Goal: Obtain resource: Download file/media

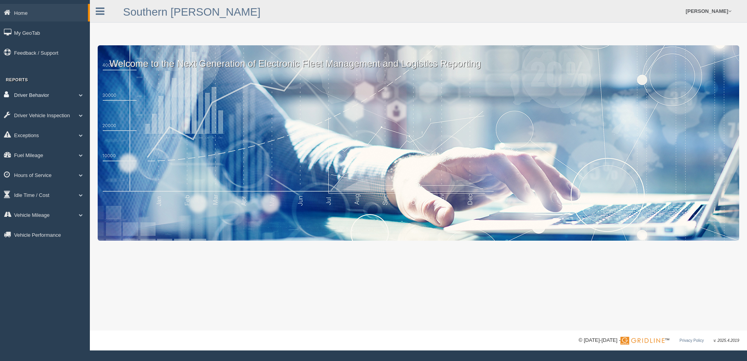
click at [84, 96] on span at bounding box center [81, 95] width 10 height 4
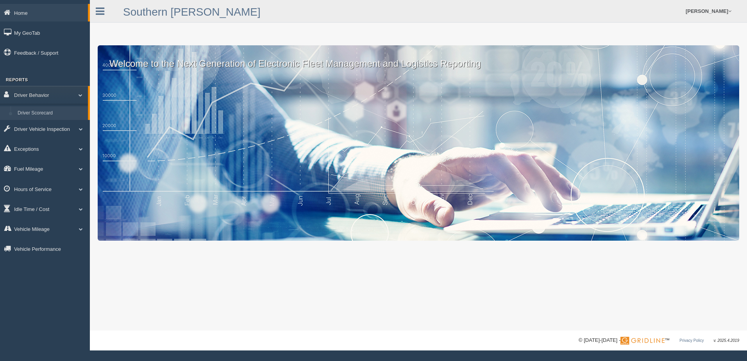
click at [66, 114] on link "Driver Scorecard" at bounding box center [51, 113] width 74 height 14
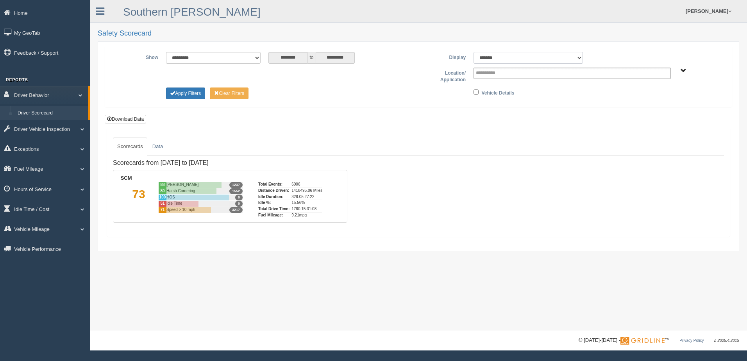
click at [578, 57] on select "******* ******" at bounding box center [527, 58] width 109 height 12
select select "**"
click at [473, 52] on select "******* ******" at bounding box center [527, 58] width 109 height 12
click at [684, 68] on span "SCM" at bounding box center [683, 71] width 6 height 6
click at [652, 100] on button "SCM" at bounding box center [648, 99] width 20 height 9
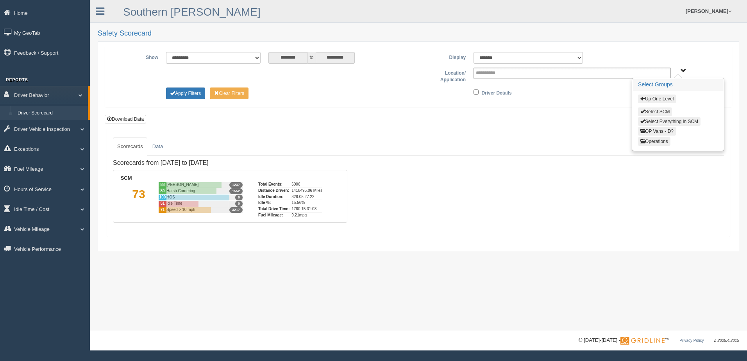
click at [656, 141] on button "Operations" at bounding box center [654, 141] width 32 height 9
click at [660, 128] on button "Central Region" at bounding box center [667, 131] width 58 height 9
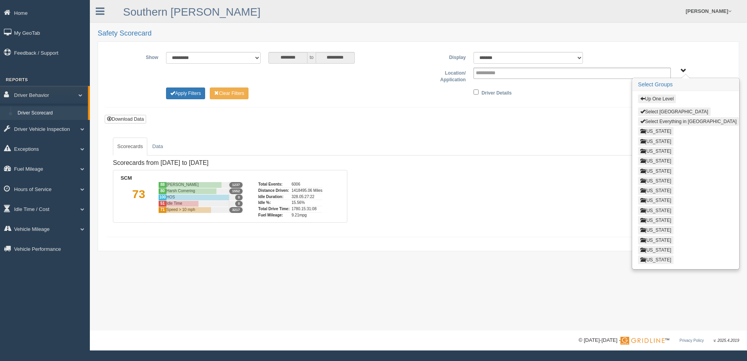
click at [661, 119] on button "Select Everything in Central Region" at bounding box center [688, 121] width 101 height 9
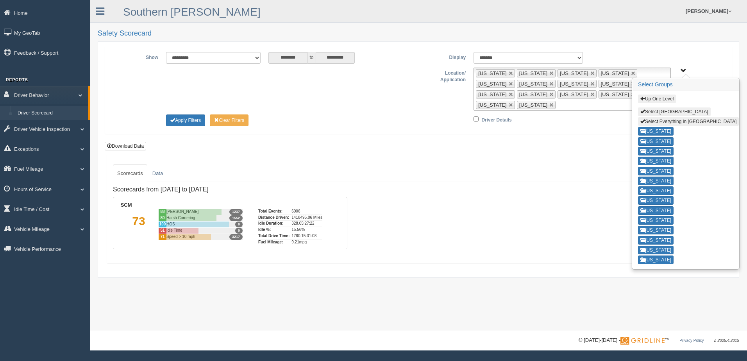
click at [664, 98] on button "Up One Level" at bounding box center [657, 99] width 38 height 9
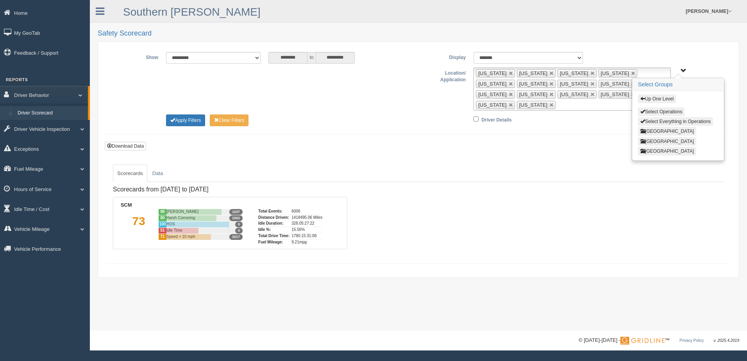
click at [662, 141] on button "East Region" at bounding box center [667, 141] width 58 height 9
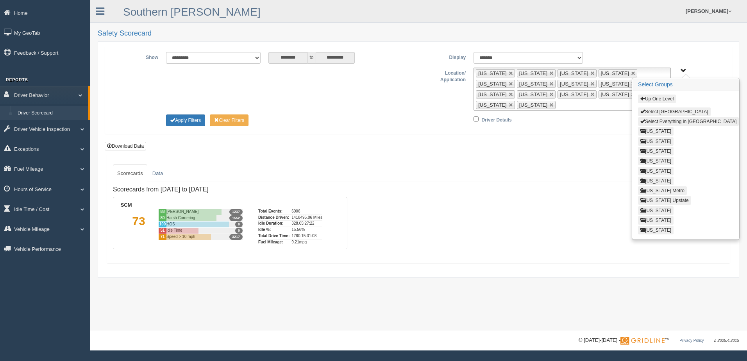
click at [670, 118] on button "Select Everything in East Region" at bounding box center [688, 121] width 101 height 9
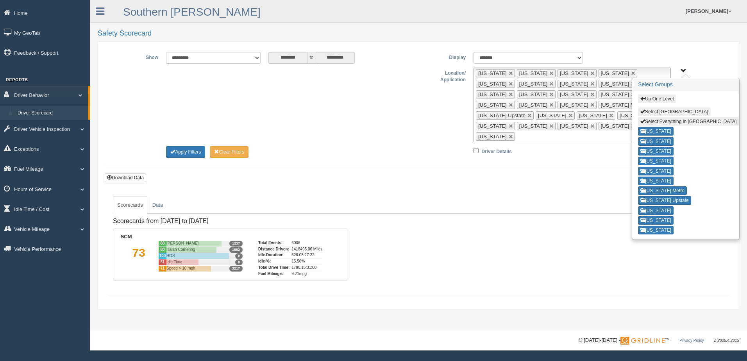
click at [665, 96] on button "Up One Level" at bounding box center [657, 99] width 38 height 9
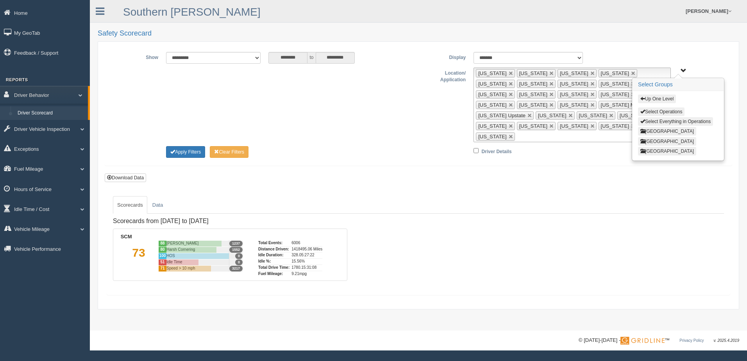
click at [664, 150] on button "West Region" at bounding box center [667, 151] width 58 height 9
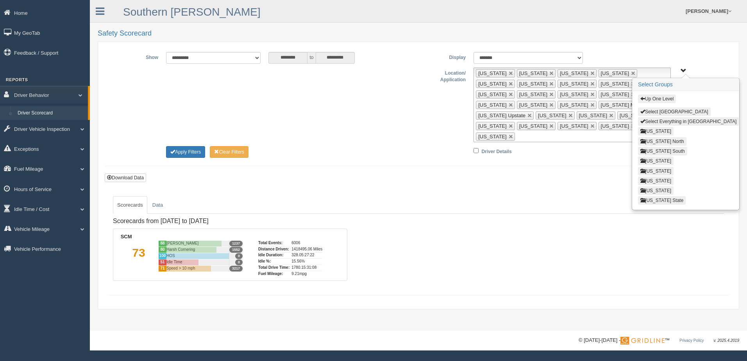
click at [669, 120] on button "Select Everything in West Region" at bounding box center [688, 121] width 101 height 9
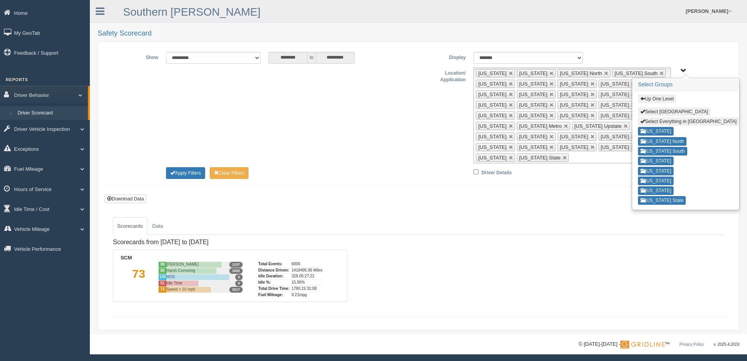
click at [663, 98] on button "Up One Level" at bounding box center [657, 99] width 38 height 9
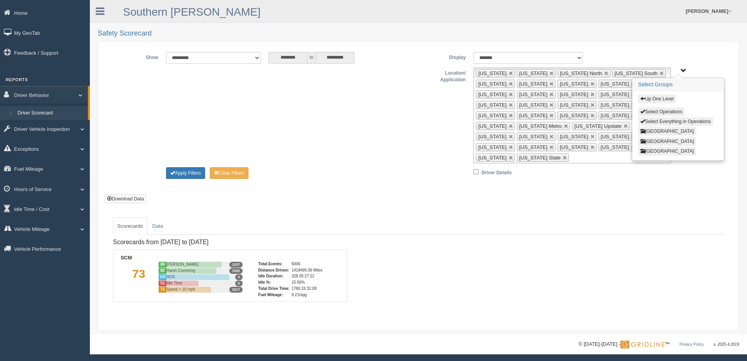
click at [564, 171] on form "**********" at bounding box center [418, 125] width 627 height 159
click at [194, 167] on button "Apply Filters" at bounding box center [185, 173] width 39 height 12
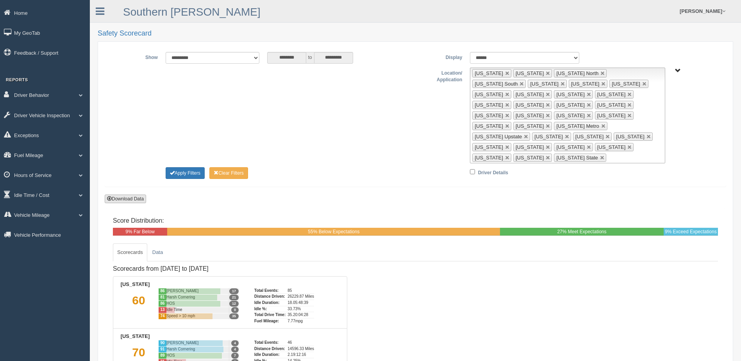
click at [135, 194] on button "Download Data" at bounding box center [125, 198] width 41 height 9
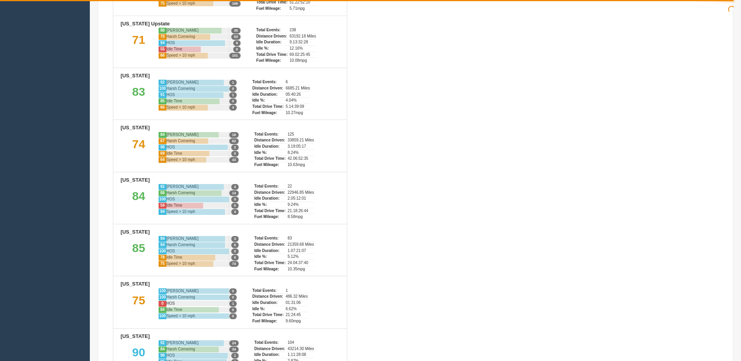
scroll to position [1601, 0]
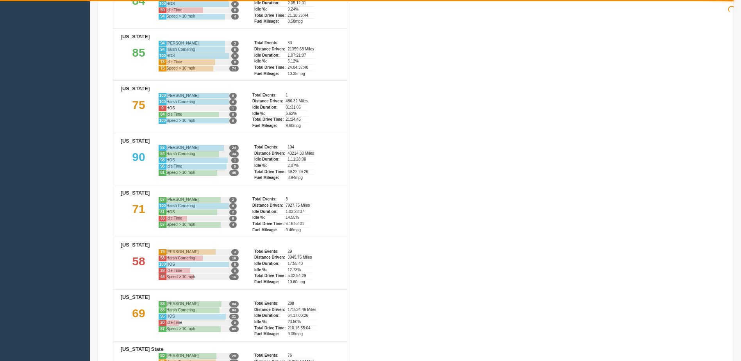
type button "download"
